Goal: Task Accomplishment & Management: Use online tool/utility

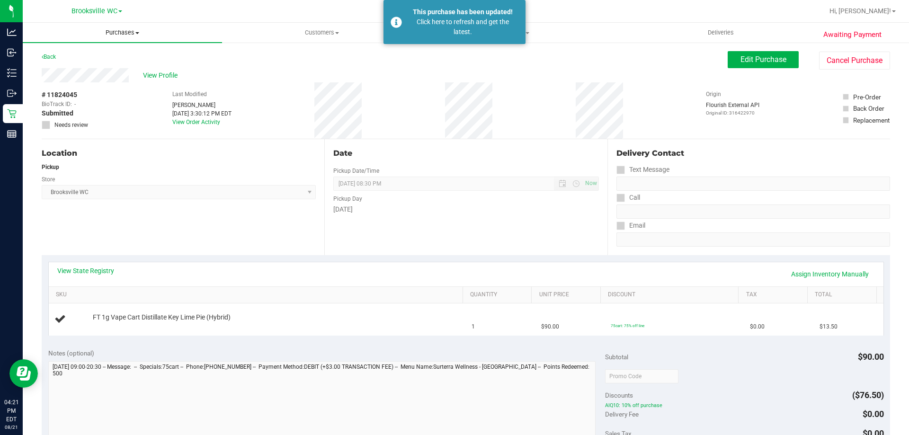
click at [125, 38] on uib-tab-heading "Purchases Summary of purchases Fulfillment All purchases" at bounding box center [122, 33] width 199 height 20
click at [121, 65] on li "Fulfillment" at bounding box center [122, 68] width 199 height 11
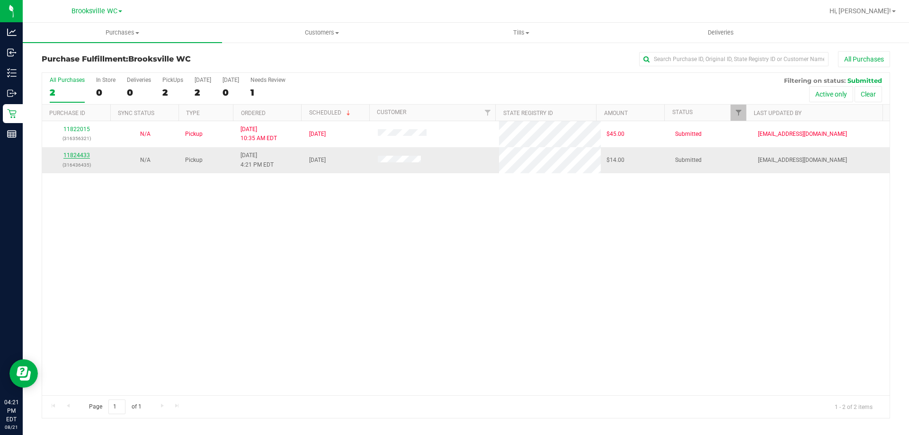
click at [72, 154] on link "11824433" at bounding box center [76, 155] width 27 height 7
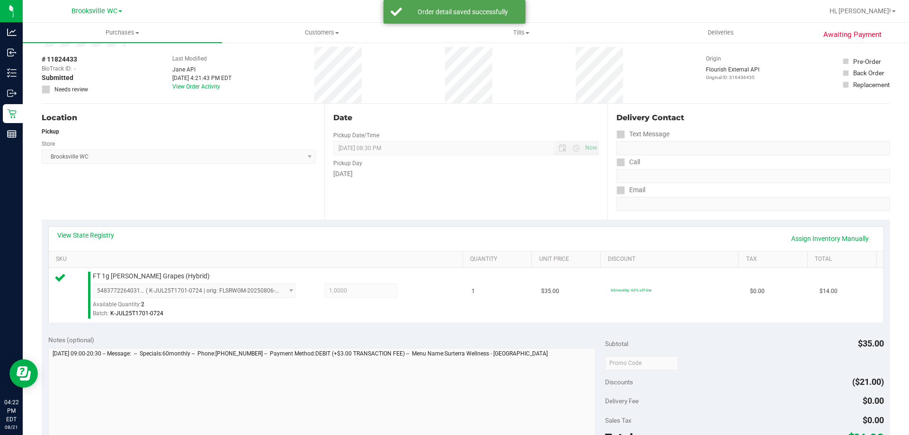
scroll to position [95, 0]
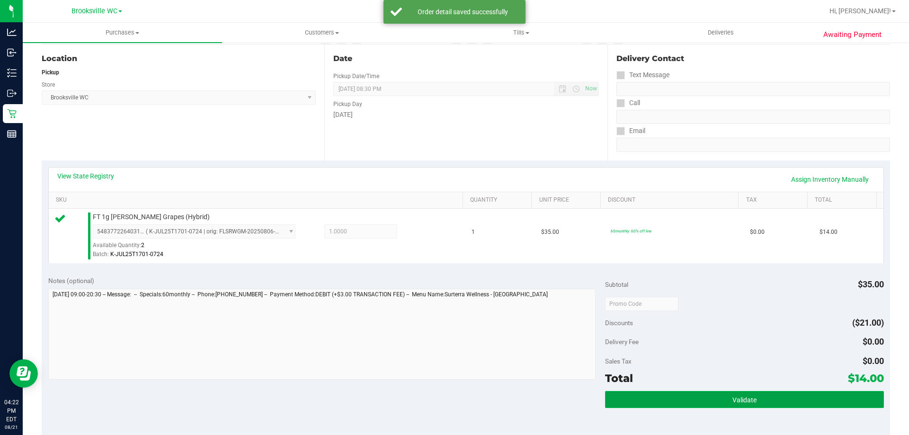
click at [705, 399] on button "Validate" at bounding box center [744, 399] width 278 height 17
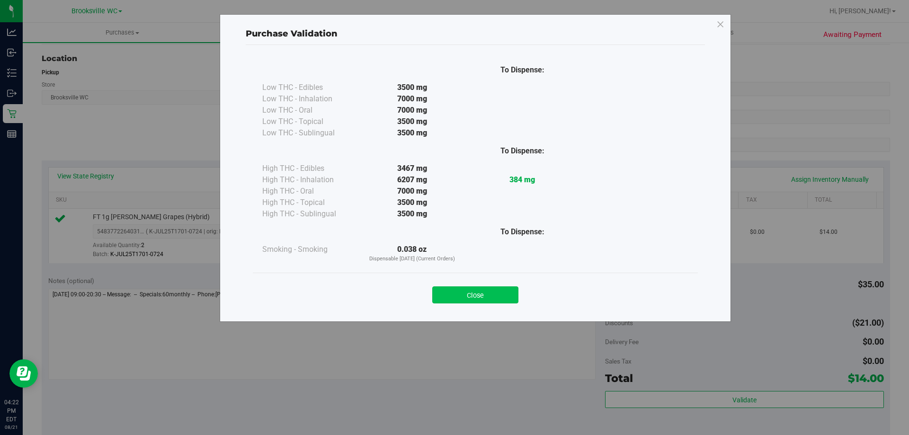
click at [474, 296] on button "Close" at bounding box center [475, 295] width 86 height 17
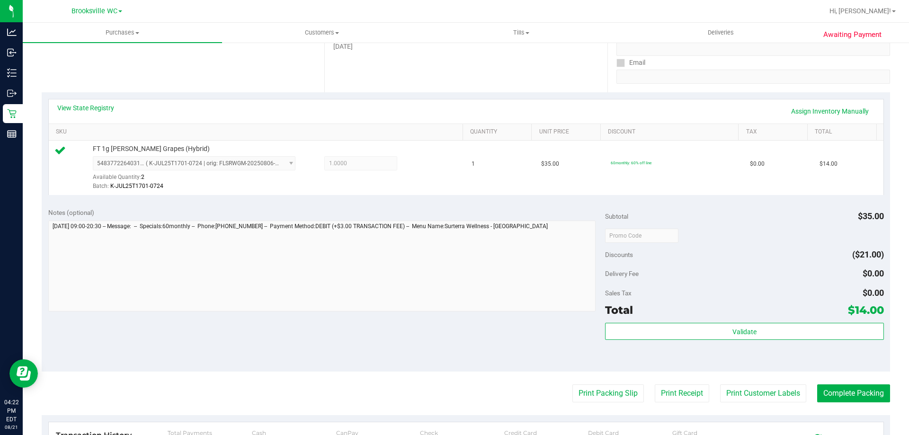
scroll to position [237, 0]
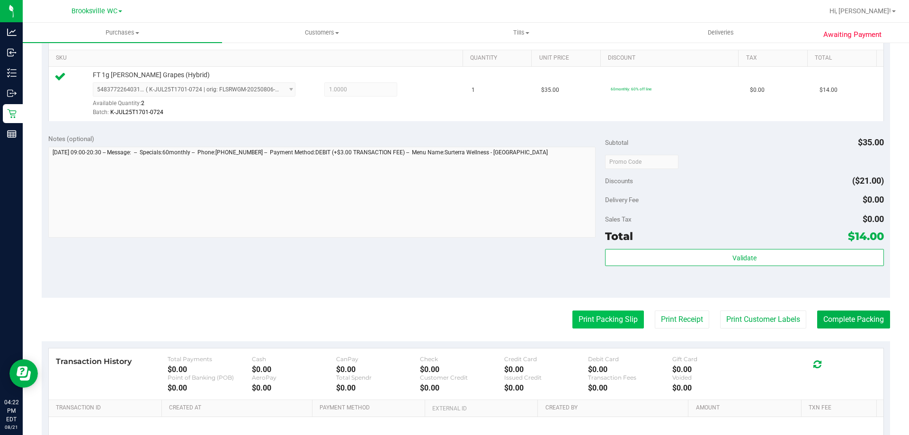
click at [587, 321] on button "Print Packing Slip" at bounding box center [609, 320] width 72 height 18
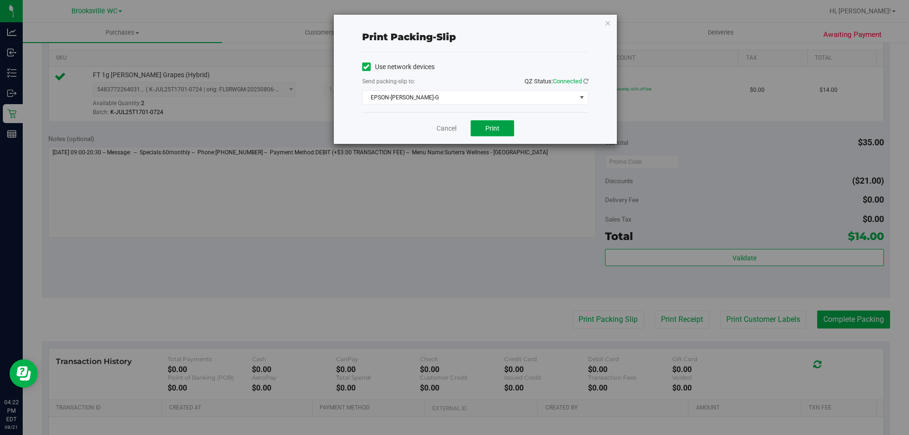
click at [491, 123] on button "Print" at bounding box center [493, 128] width 44 height 16
click at [443, 126] on link "Cancel" at bounding box center [447, 129] width 20 height 10
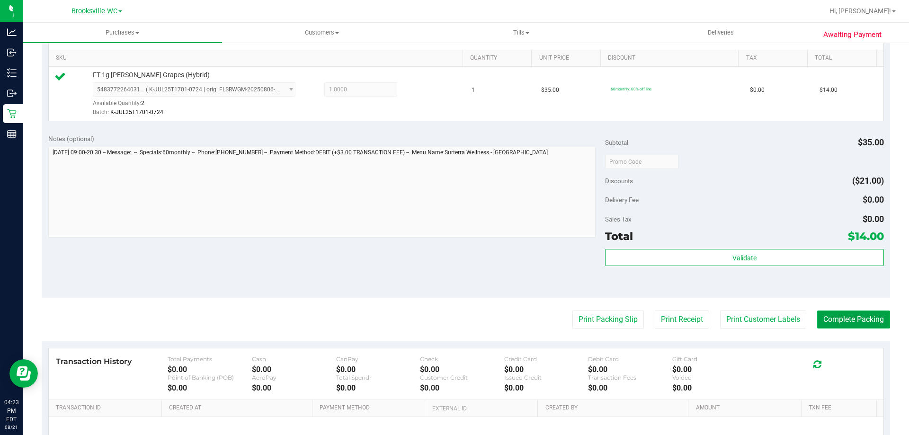
drag, startPoint x: 830, startPoint y: 321, endPoint x: 835, endPoint y: 315, distance: 7.4
click at [831, 320] on button "Complete Packing" at bounding box center [853, 320] width 73 height 18
